Goal: Task Accomplishment & Management: Manage account settings

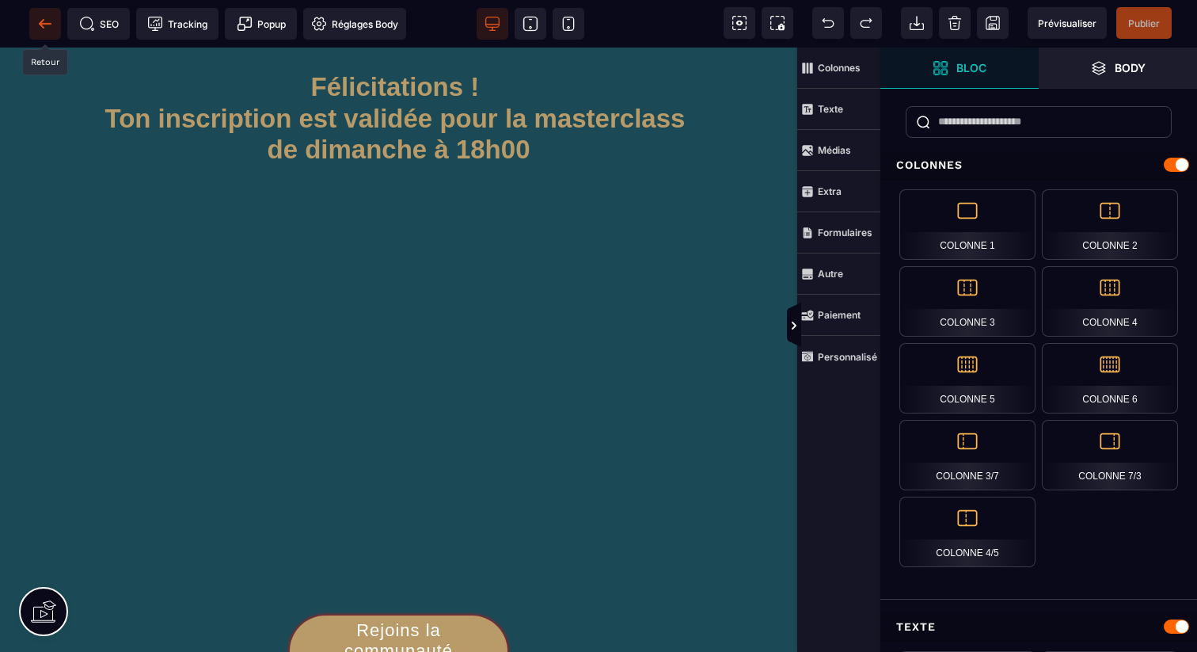
click at [46, 23] on icon at bounding box center [45, 23] width 12 height 1
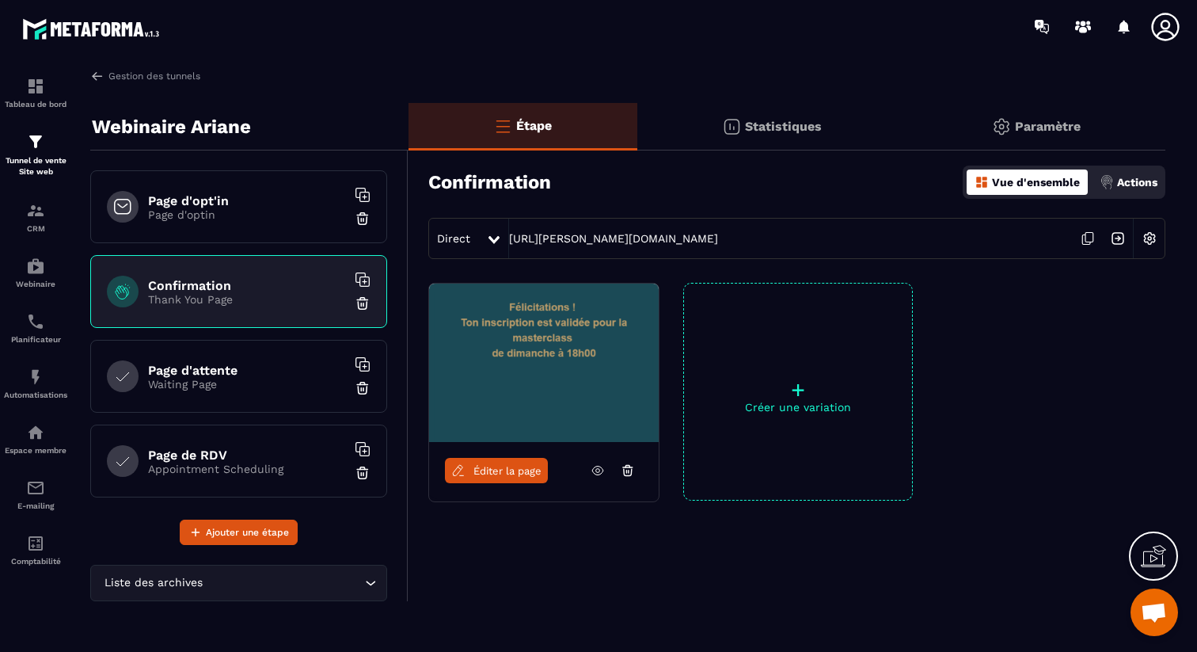
click at [292, 382] on p "Waiting Page" at bounding box center [247, 384] width 198 height 13
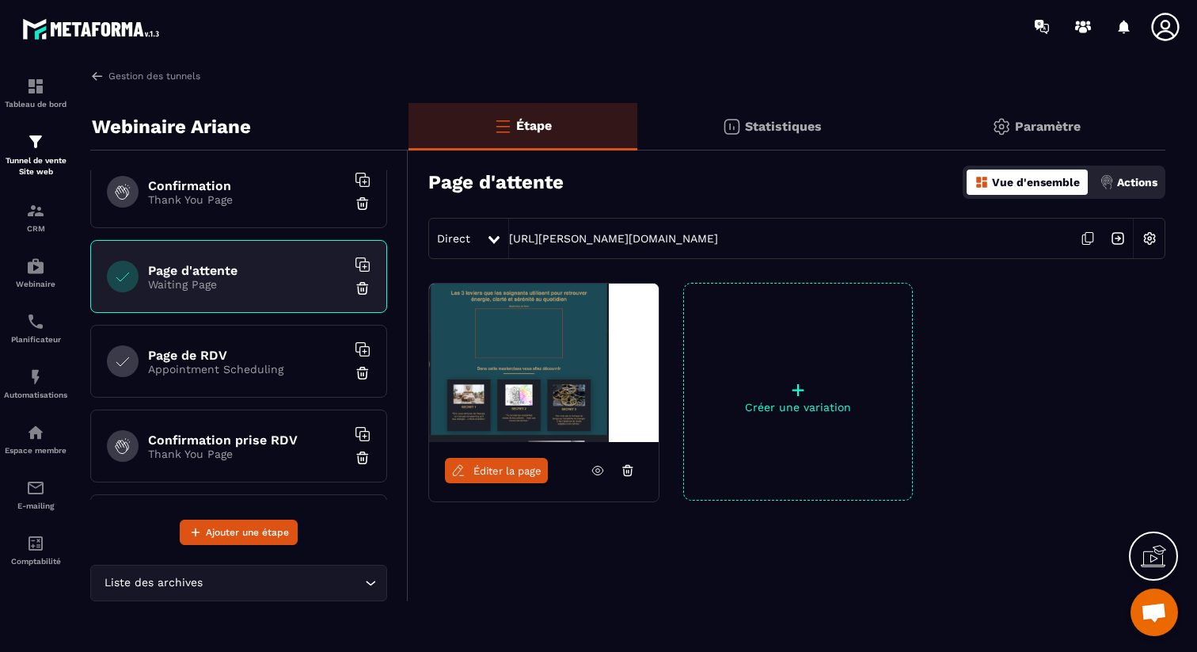
scroll to position [179, 0]
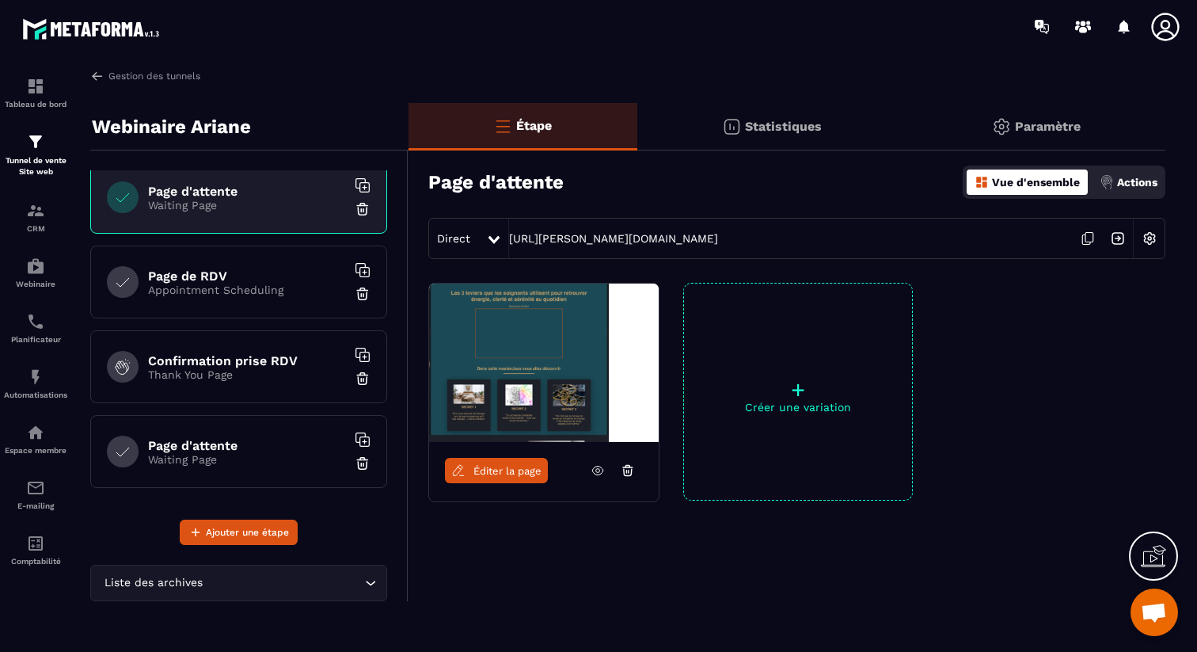
click at [264, 426] on div "Page d'attente Waiting Page" at bounding box center [238, 451] width 297 height 73
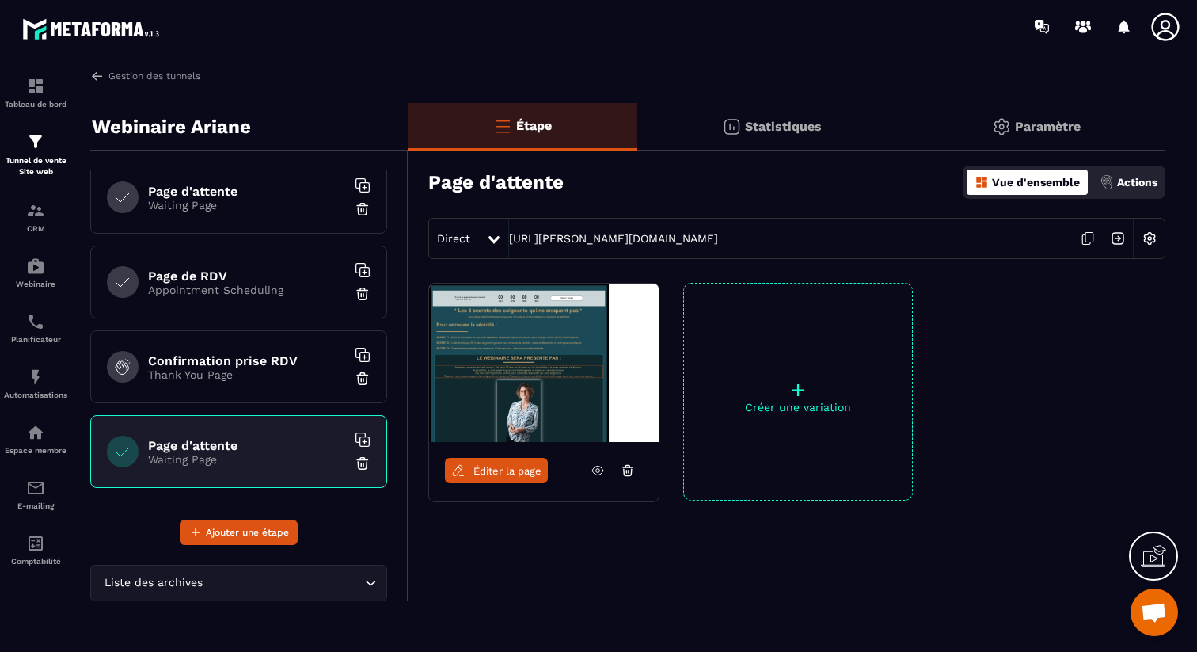
click at [591, 467] on icon at bounding box center [598, 470] width 14 height 14
click at [1156, 17] on icon at bounding box center [1165, 27] width 28 height 28
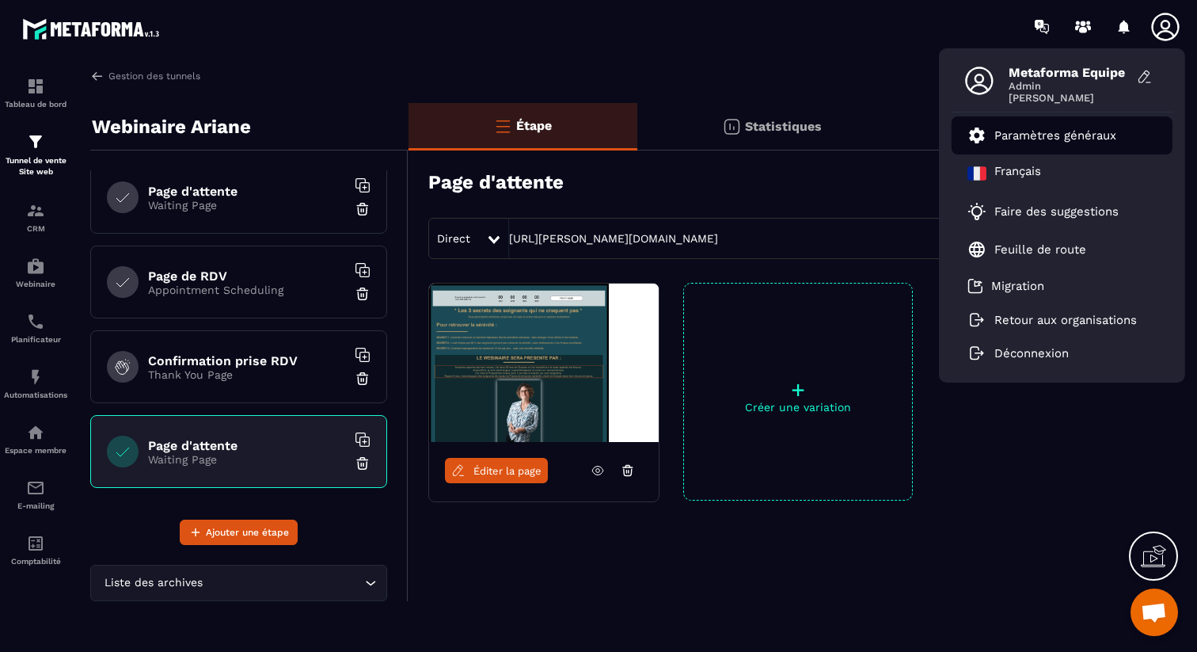
click at [1058, 142] on link "Paramètres généraux" at bounding box center [1041, 135] width 149 height 19
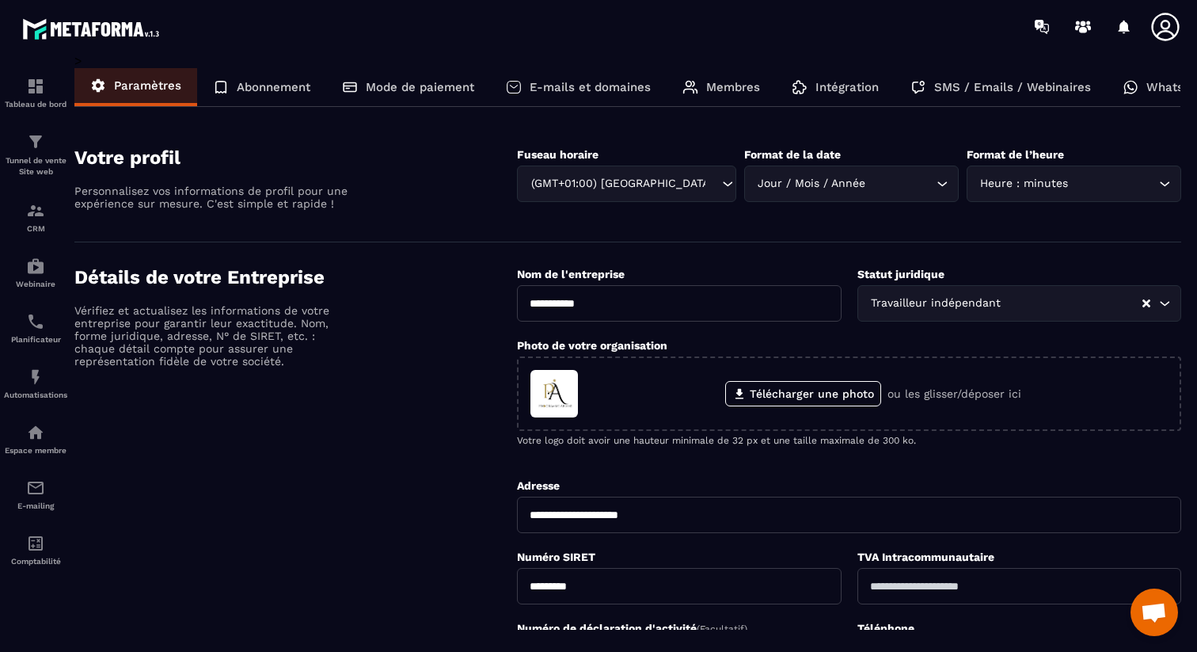
scroll to position [0, 38]
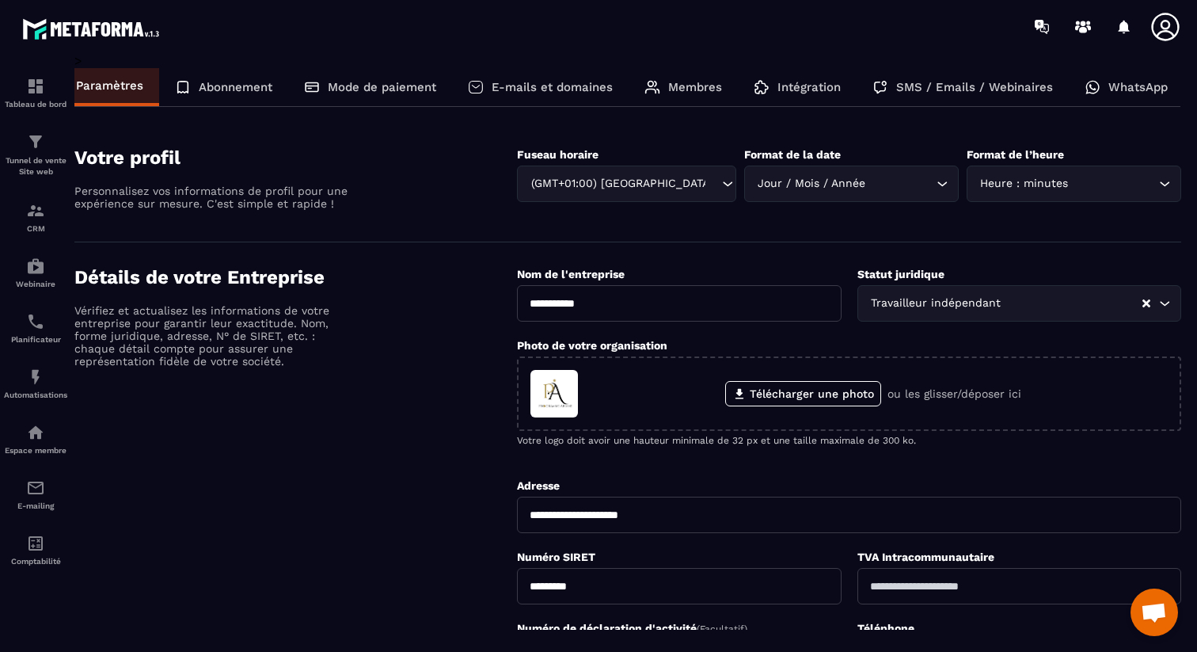
click at [691, 91] on p "Membres" at bounding box center [695, 87] width 54 height 14
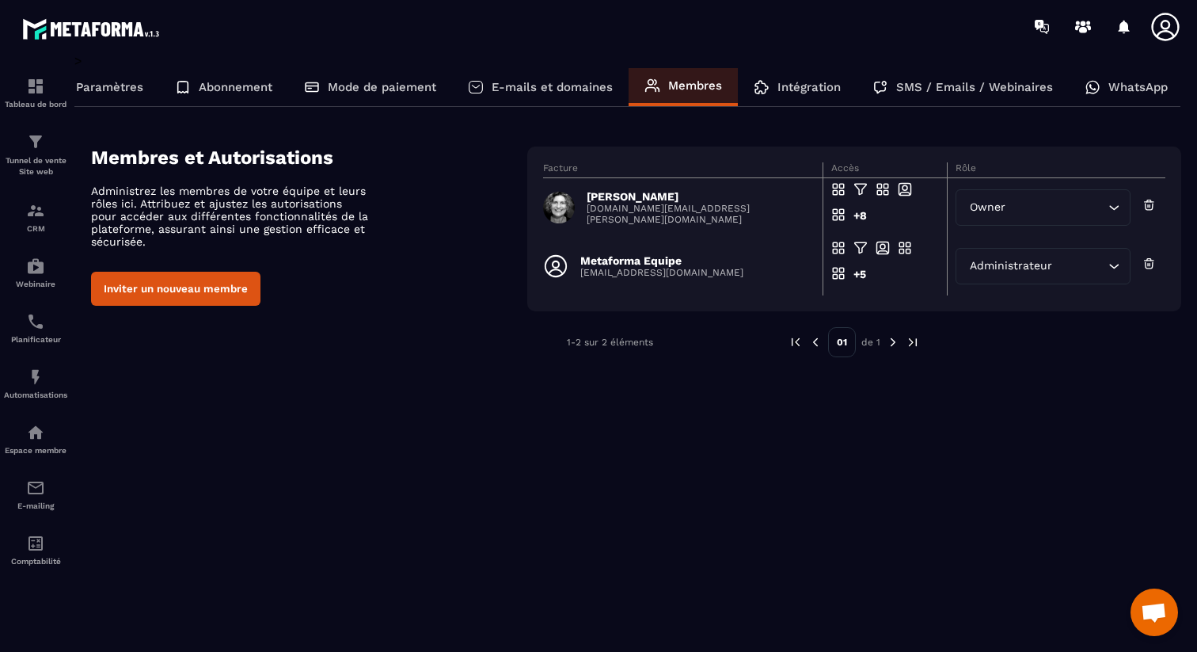
click at [673, 276] on p "[EMAIL_ADDRESS][DOMAIN_NAME]" at bounding box center [661, 272] width 163 height 11
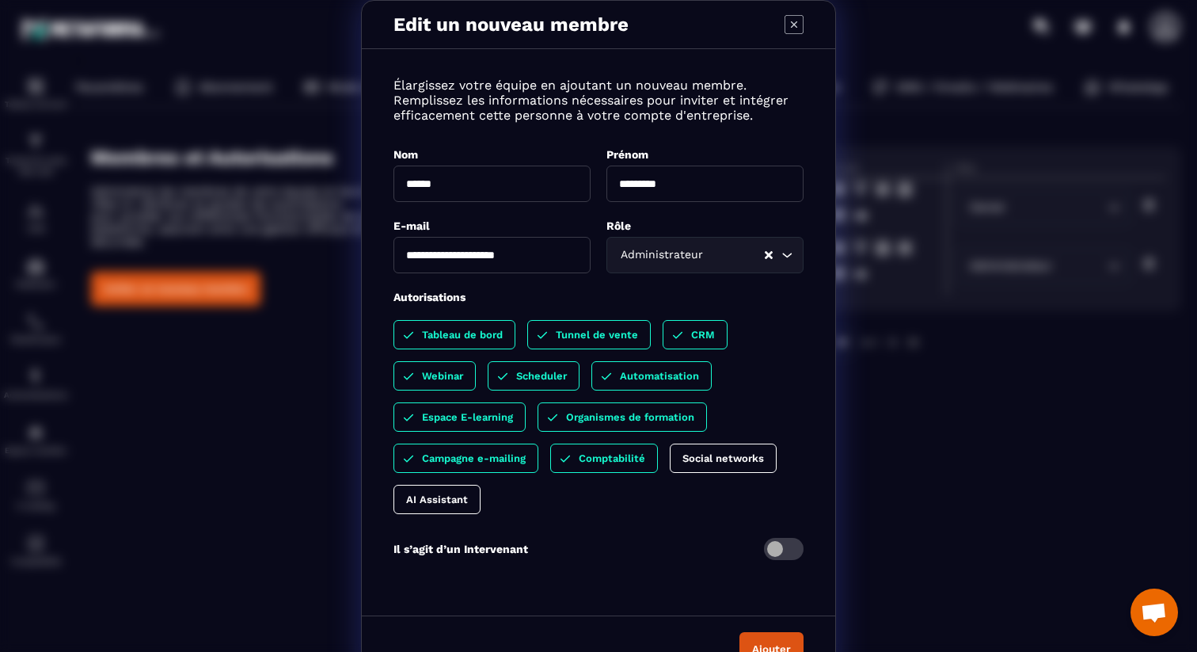
click at [467, 496] on div "AI Assistant" at bounding box center [436, 498] width 87 height 29
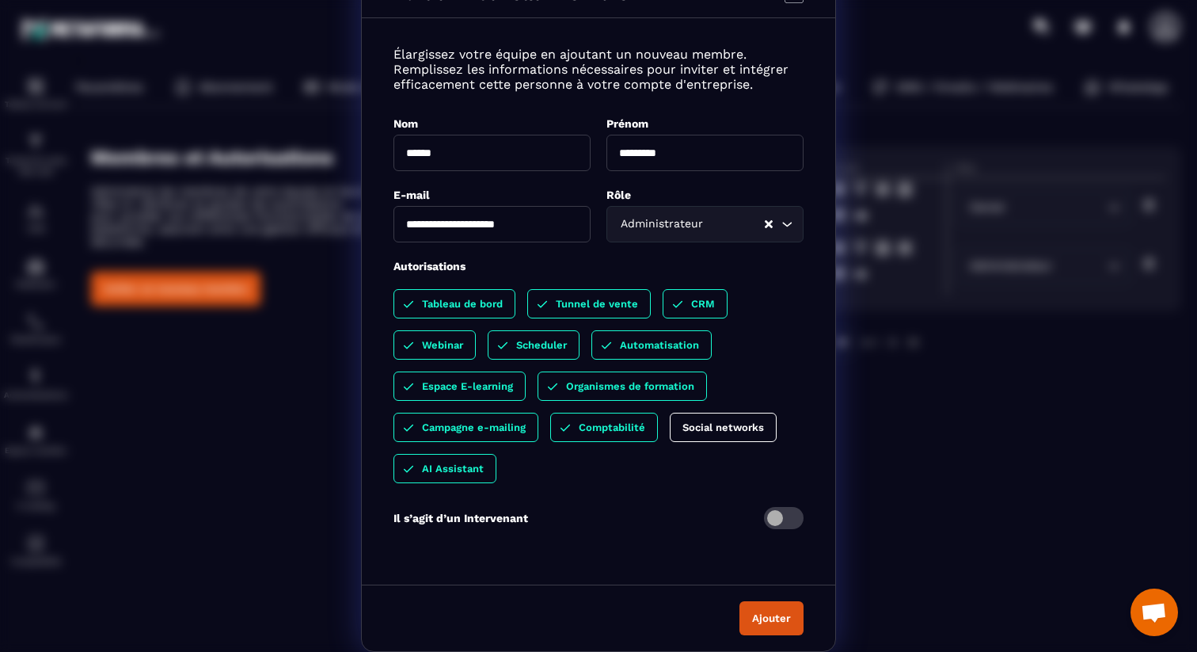
click at [753, 615] on button "Ajouter" at bounding box center [771, 618] width 64 height 34
